Goal: Find specific page/section: Find specific page/section

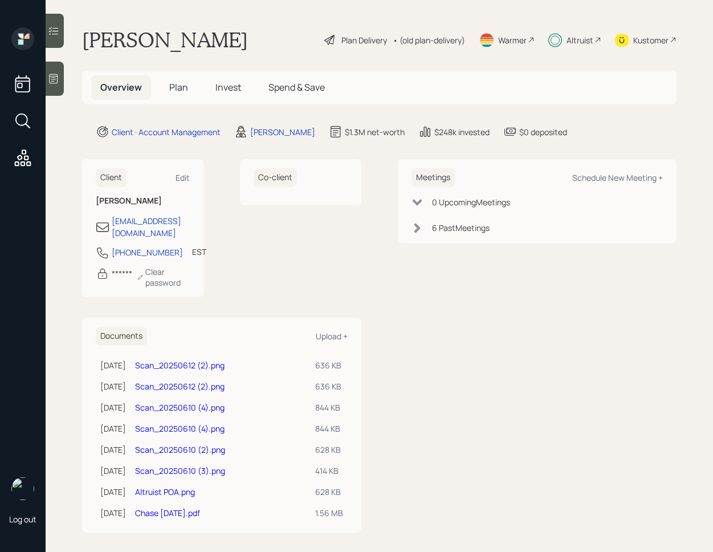
click at [239, 87] on span "Invest" at bounding box center [228, 87] width 26 height 13
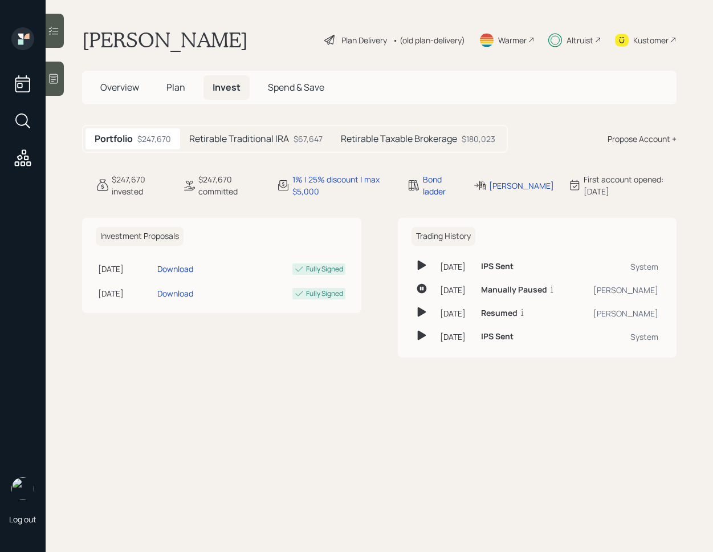
click at [64, 35] on div at bounding box center [55, 31] width 18 height 34
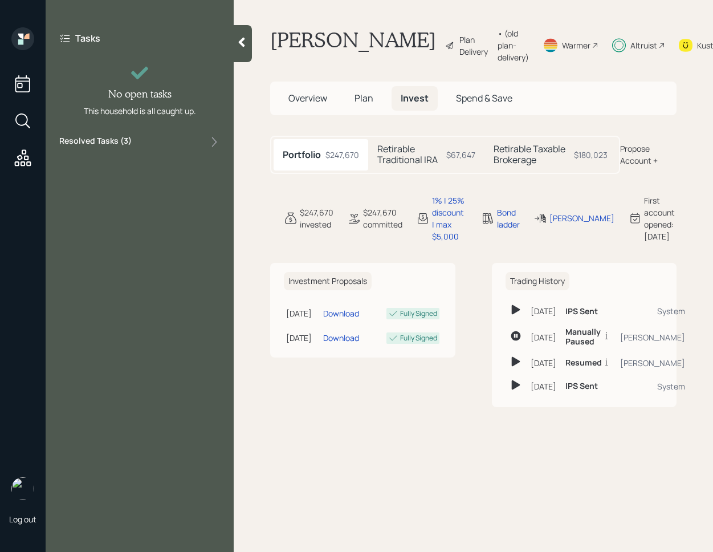
click at [188, 143] on div "Resolved Tasks ( 3 )" at bounding box center [139, 142] width 161 height 14
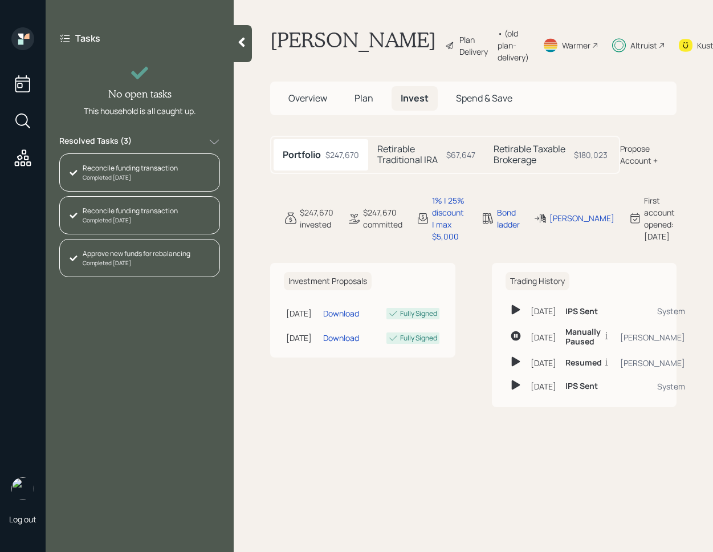
click at [198, 141] on div "Resolved Tasks ( 3 )" at bounding box center [139, 142] width 161 height 14
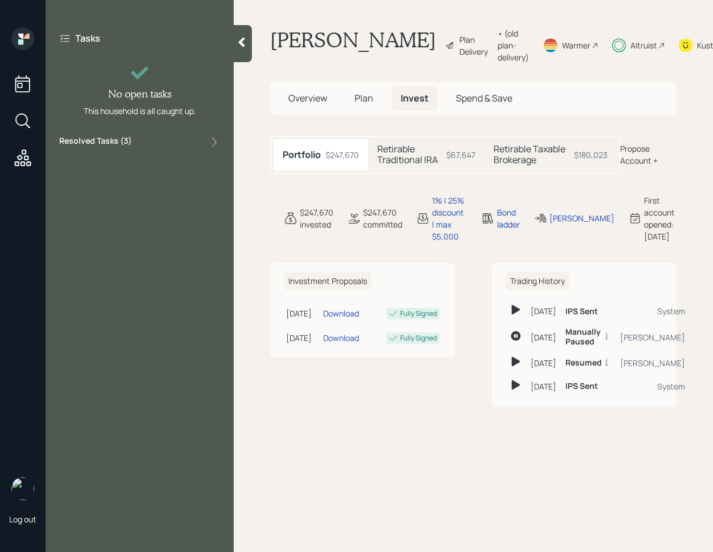
click at [553, 165] on h5 "Retirable Taxable Brokerage" at bounding box center [532, 155] width 76 height 22
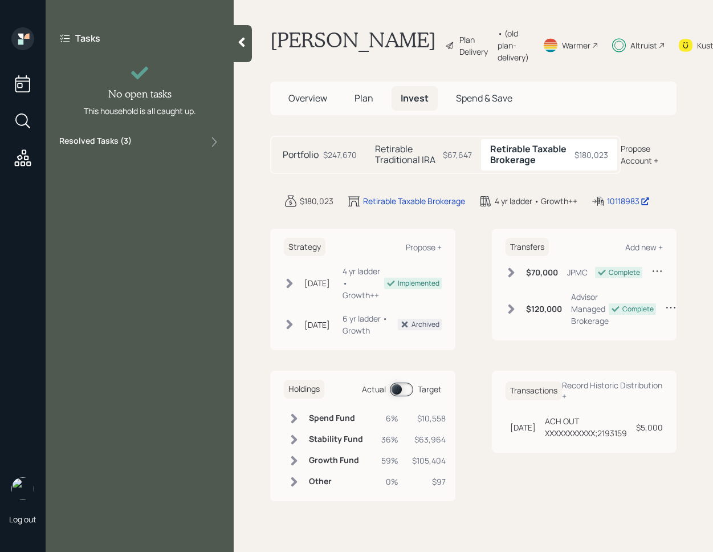
click at [404, 388] on span at bounding box center [401, 389] width 23 height 14
click at [410, 393] on span at bounding box center [401, 389] width 23 height 14
click at [396, 392] on span at bounding box center [401, 389] width 23 height 14
click at [298, 486] on icon at bounding box center [293, 481] width 11 height 11
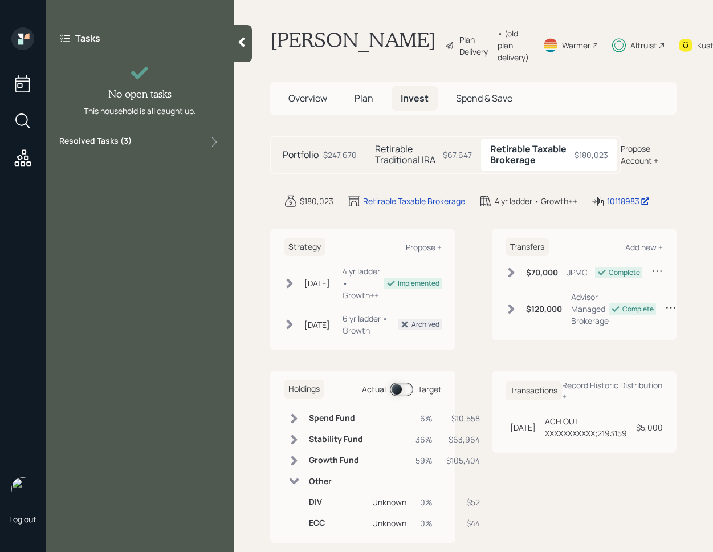
click at [298, 486] on icon at bounding box center [293, 480] width 11 height 11
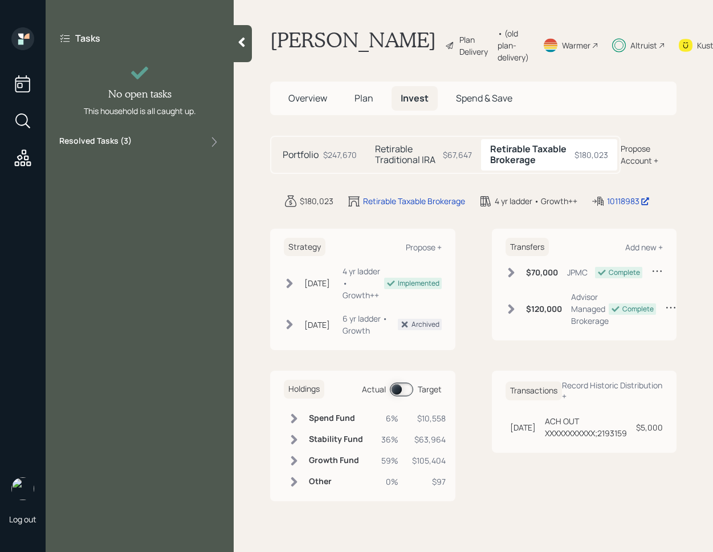
click at [295, 450] on td at bounding box center [294, 439] width 21 height 21
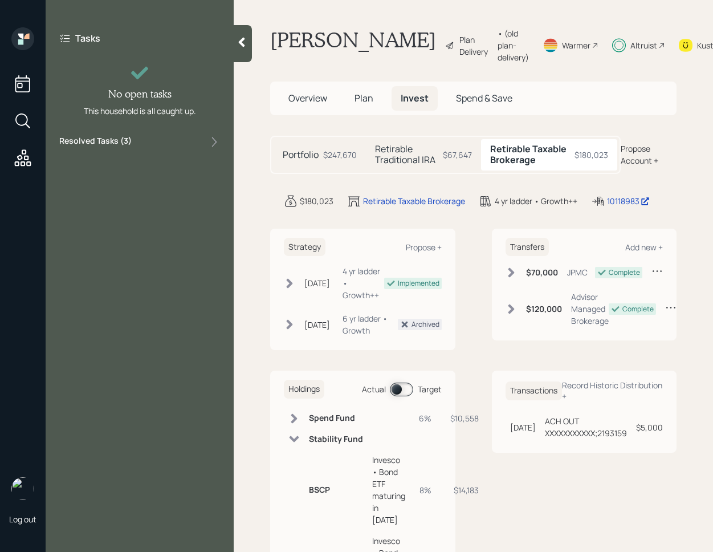
scroll to position [222, 0]
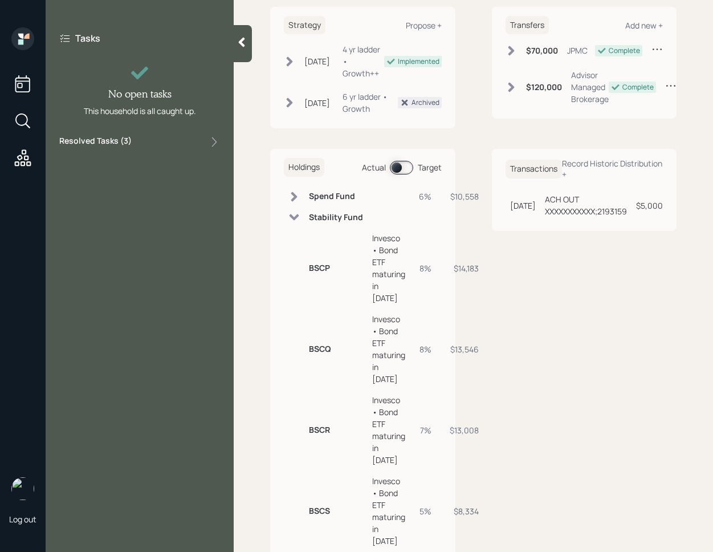
click at [247, 58] on div at bounding box center [243, 43] width 18 height 37
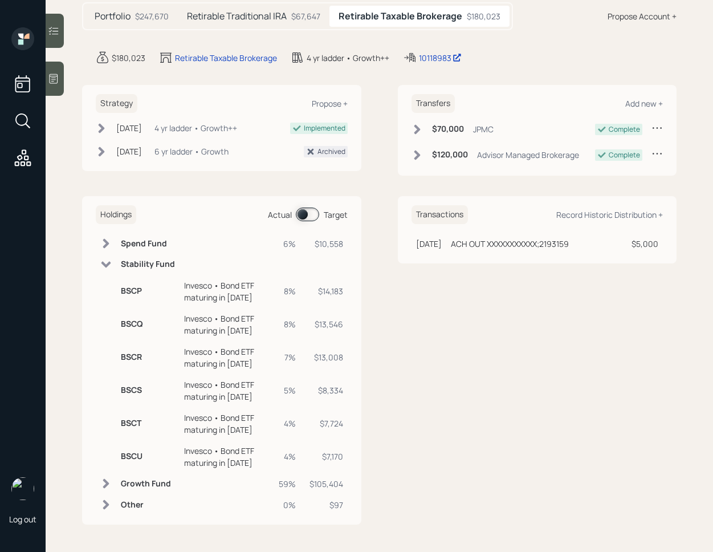
click at [303, 218] on span at bounding box center [307, 214] width 23 height 14
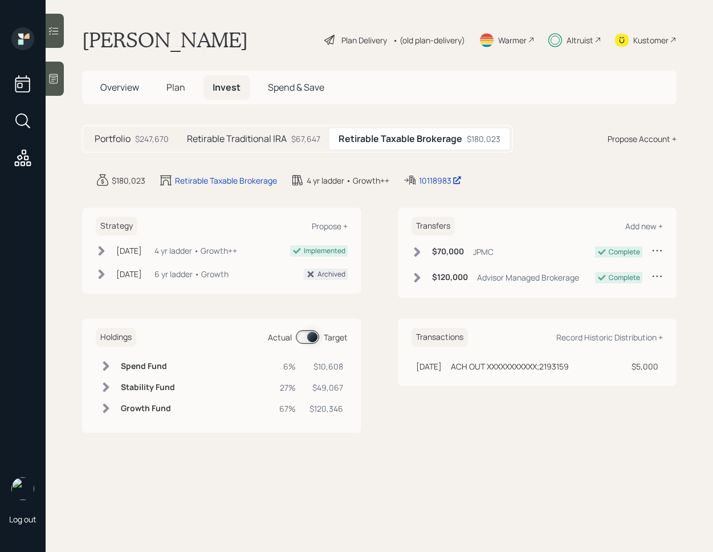
click at [104, 251] on icon at bounding box center [102, 251] width 6 height 10
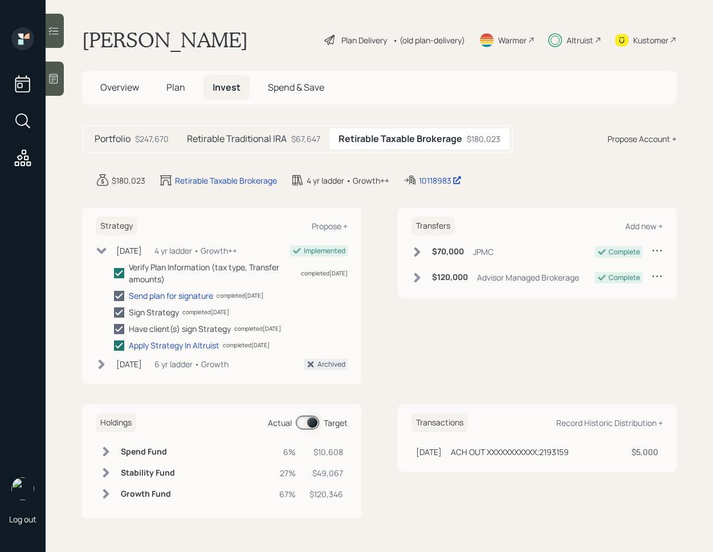
click at [115, 471] on td at bounding box center [106, 472] width 21 height 21
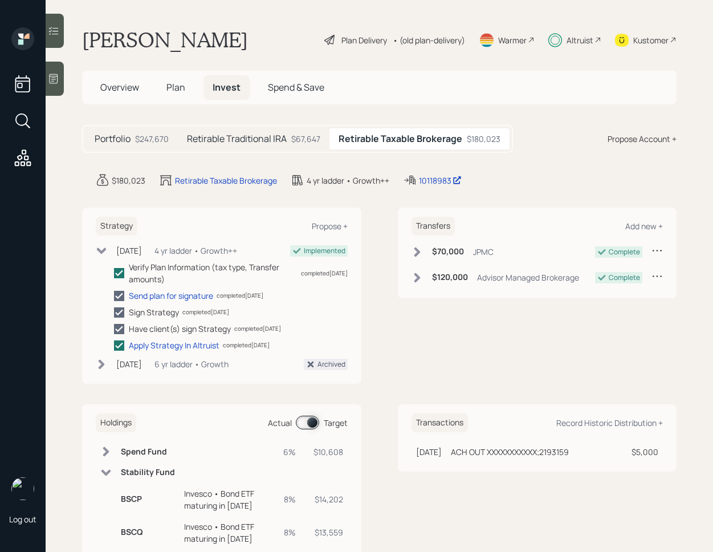
click at [115, 471] on td at bounding box center [106, 472] width 21 height 21
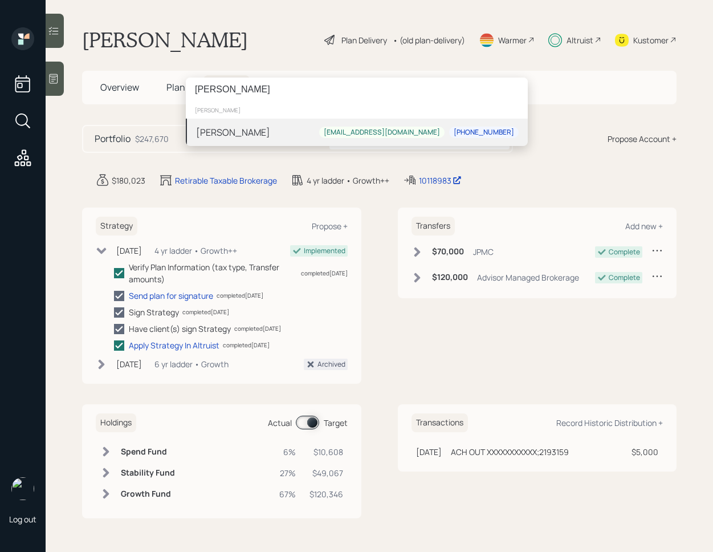
type input "[PERSON_NAME]"
click at [311, 138] on div "Maggie Chan chanmega17@gmail.com 213-331-7786" at bounding box center [357, 132] width 342 height 27
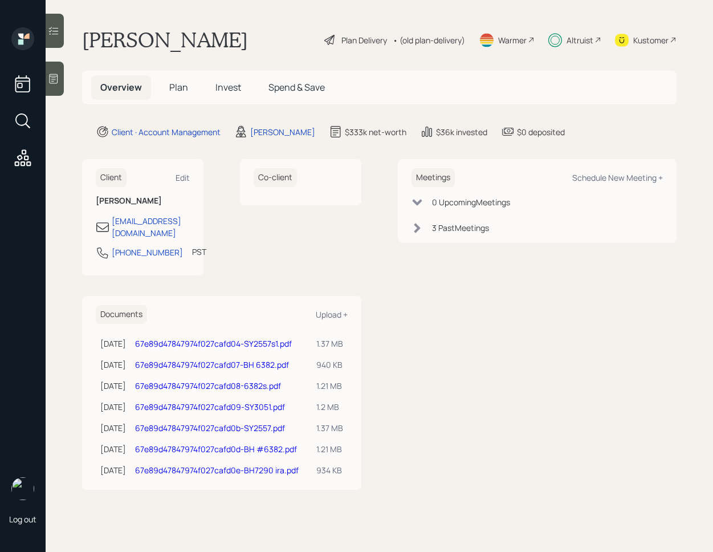
click at [228, 93] on span "Invest" at bounding box center [228, 87] width 26 height 13
